Goal: Check status: Check status

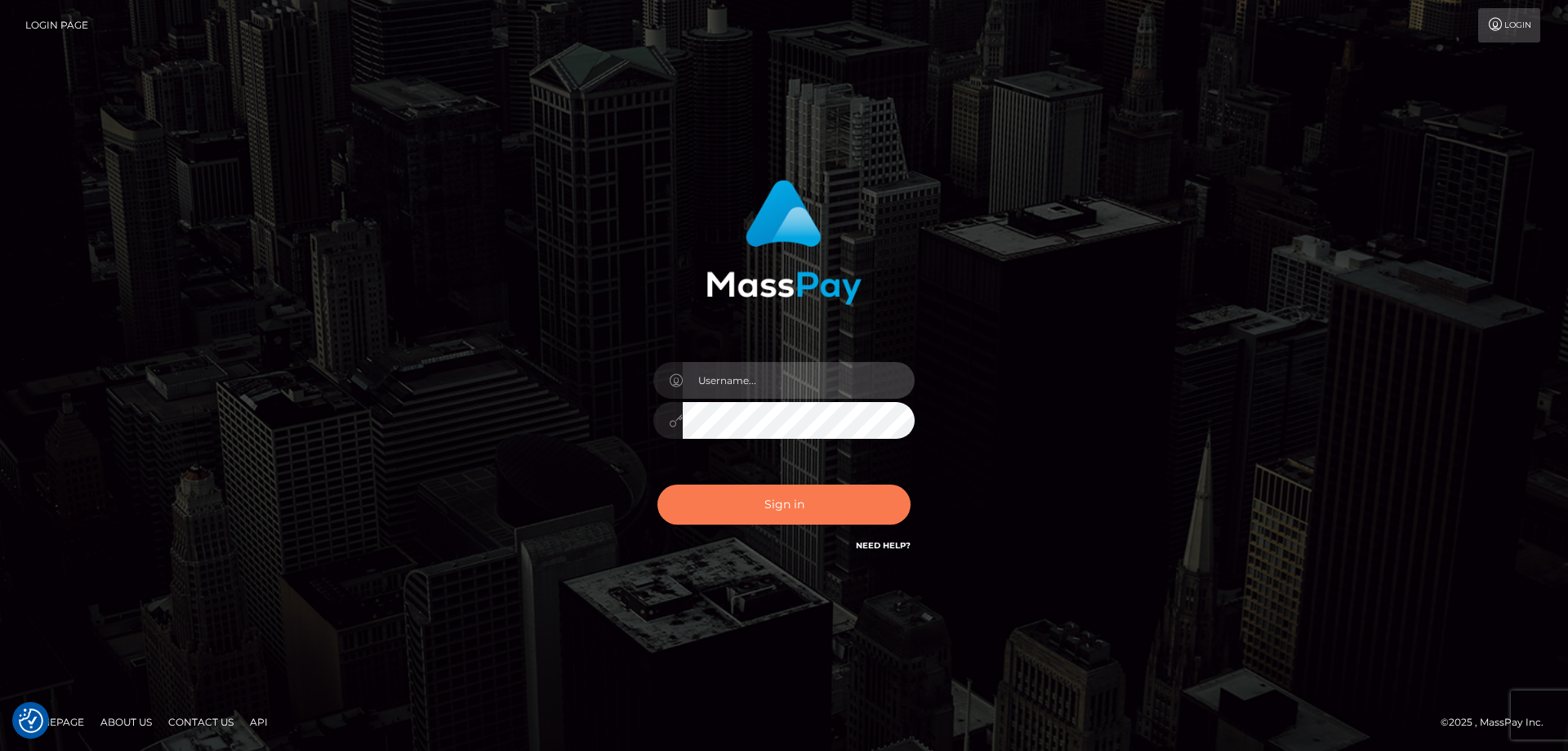
type input "Queen.megabonanza"
click at [838, 508] on button "Sign in" at bounding box center [783, 504] width 253 height 40
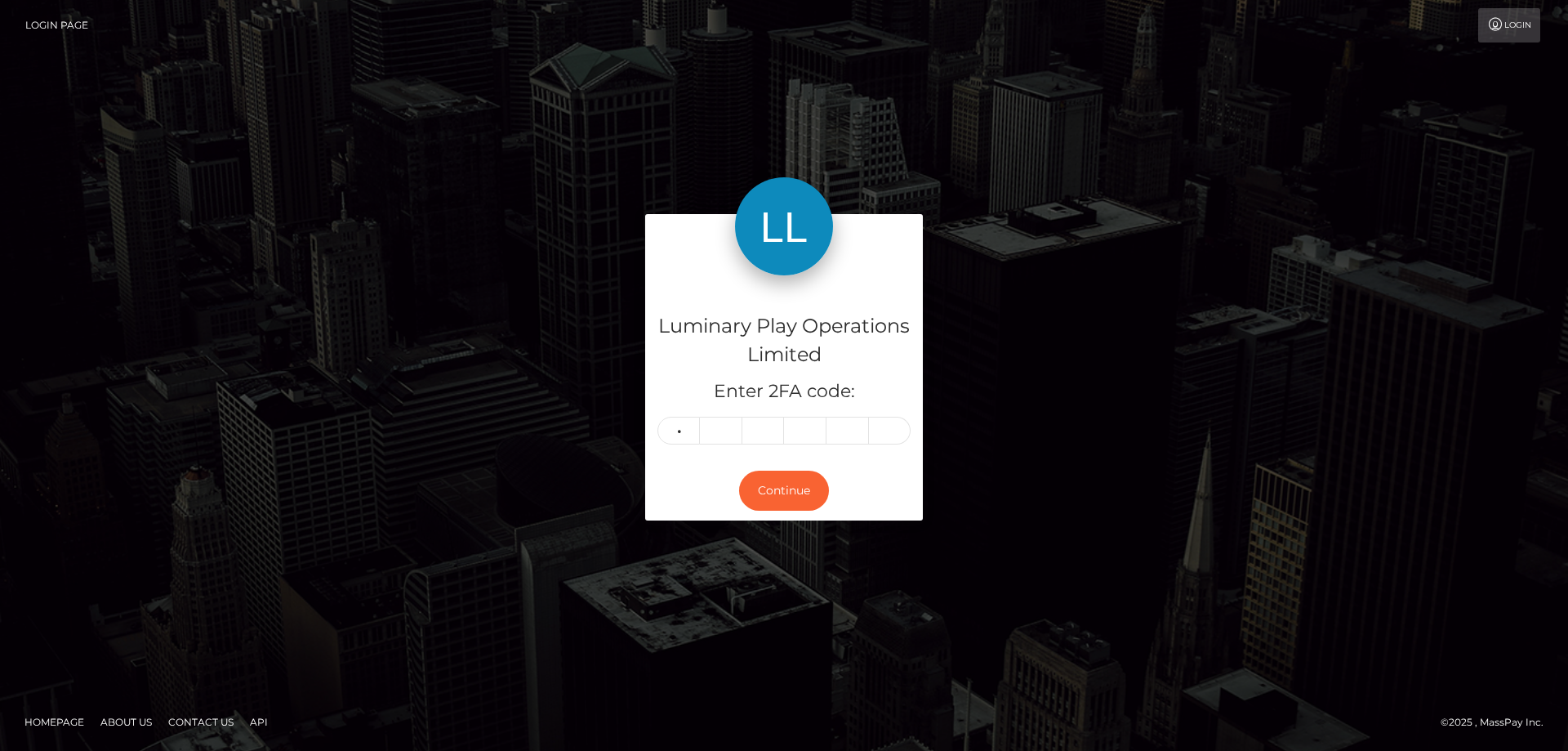
type input "1"
type input "6"
type input "2"
type input "9"
type input "8"
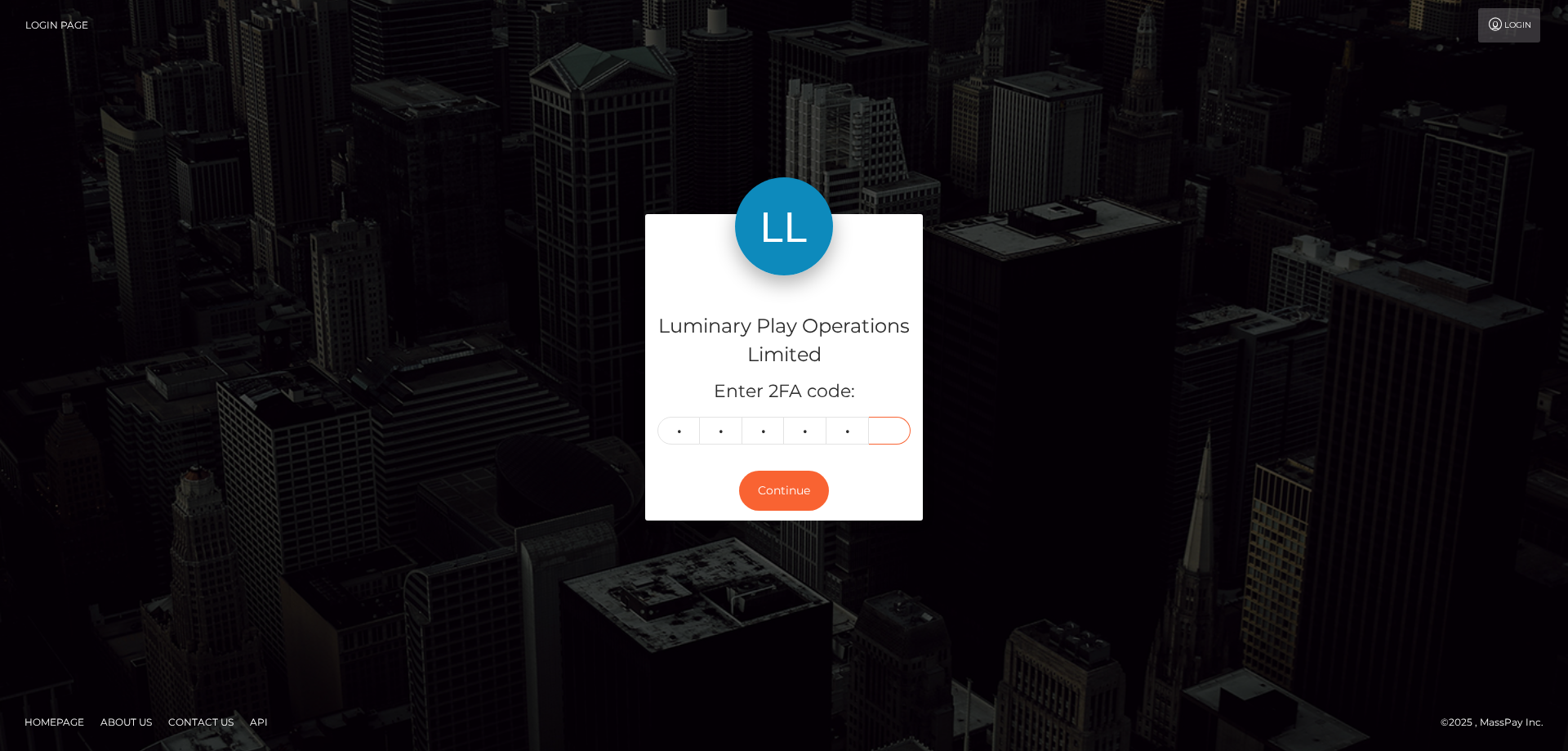
type input "0"
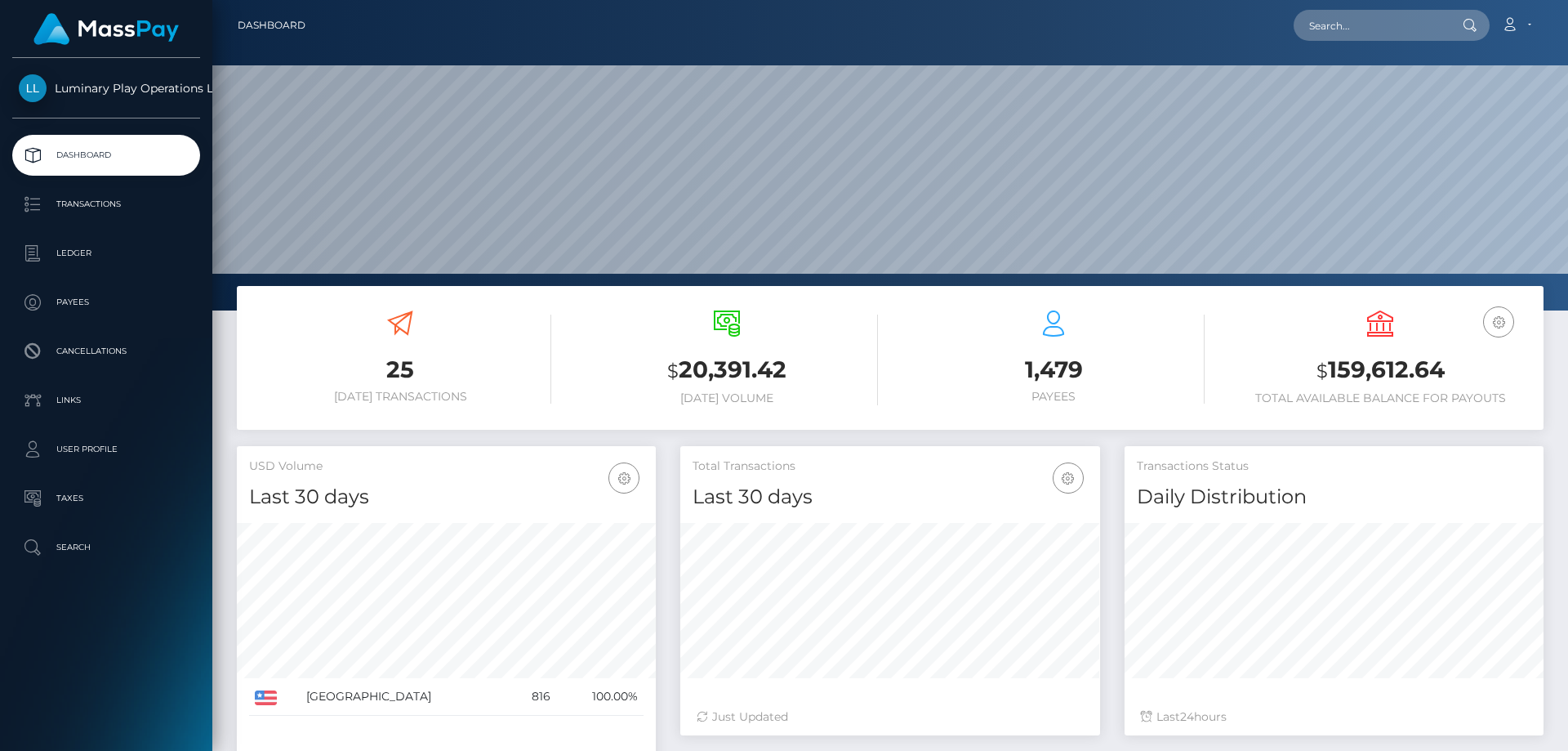
scroll to position [290, 420]
drag, startPoint x: 1447, startPoint y: 372, endPoint x: 1331, endPoint y: 379, distance: 116.2
click at [1331, 379] on h3 "$ 159,612.64" at bounding box center [1379, 370] width 302 height 33
copy h3 "159,612.64"
